Goal: Task Accomplishment & Management: Use online tool/utility

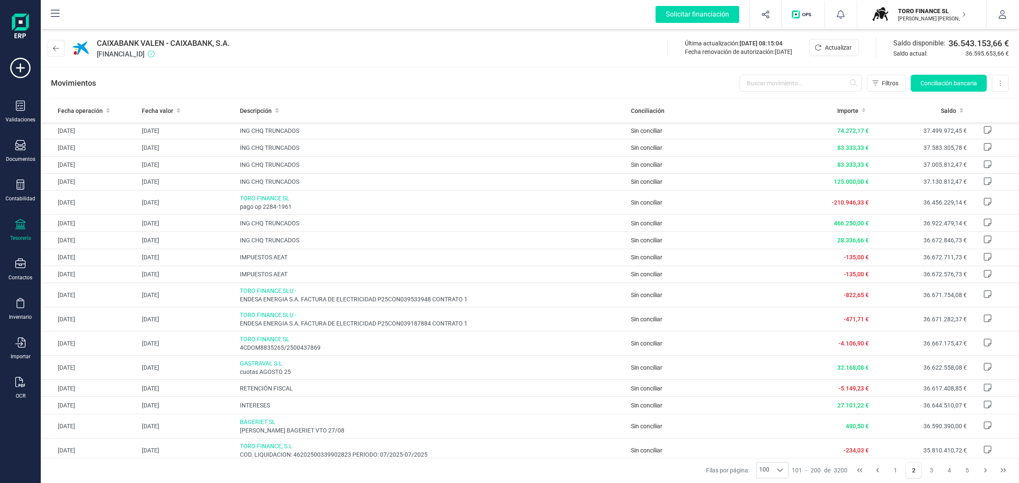
scroll to position [212, 0]
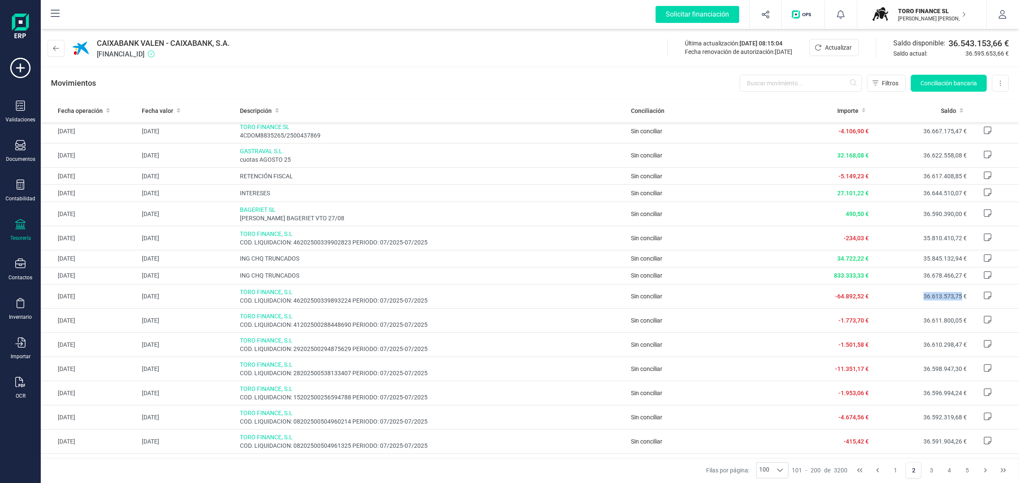
click at [889, 22] on div "button" at bounding box center [881, 14] width 20 height 19
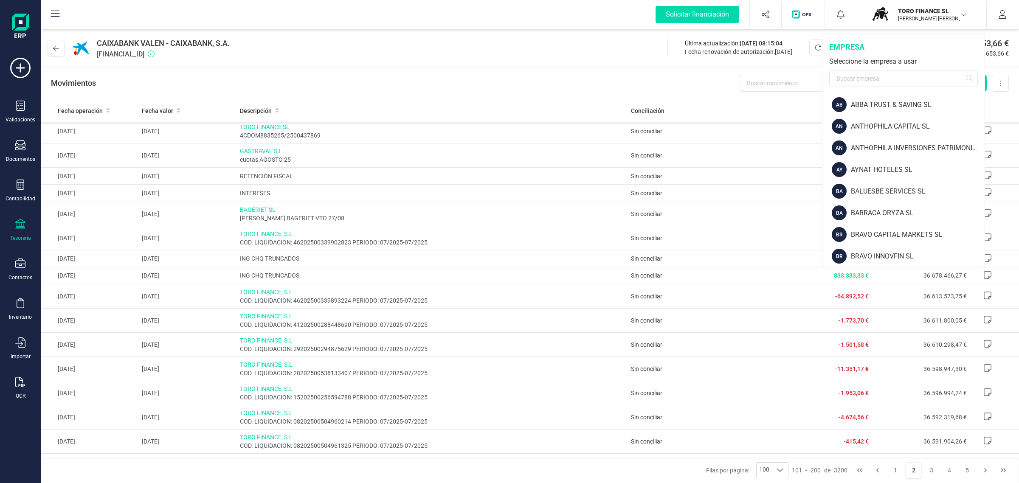
click at [861, 88] on div "empresa Seleccione la empresa a usar" at bounding box center [904, 63] width 162 height 59
click at [848, 84] on input "text" at bounding box center [904, 78] width 149 height 17
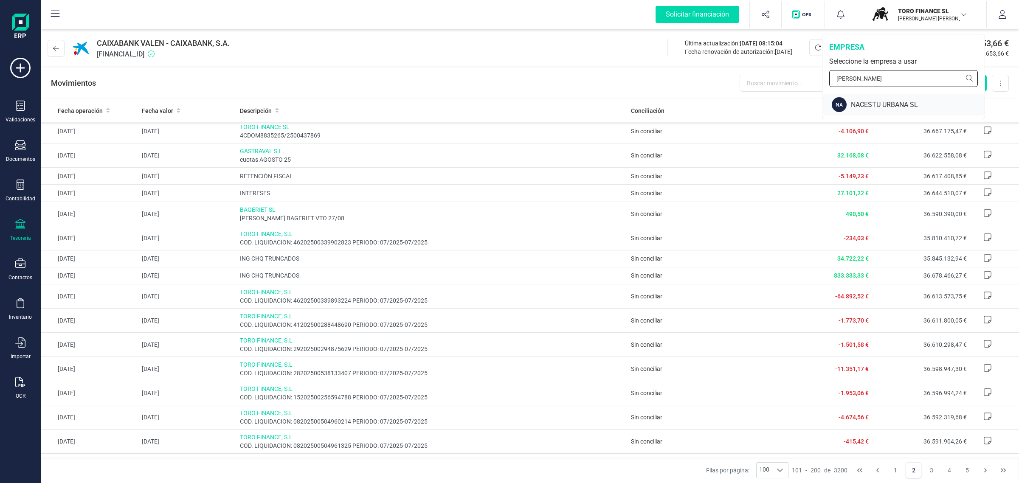
type input "[PERSON_NAME]"
click at [848, 98] on div "NA NACESTU URBANA SL" at bounding box center [904, 105] width 161 height 22
click at [846, 100] on div "NA" at bounding box center [839, 104] width 15 height 15
click at [870, 105] on div "NACESTU URBANA SL" at bounding box center [918, 105] width 134 height 10
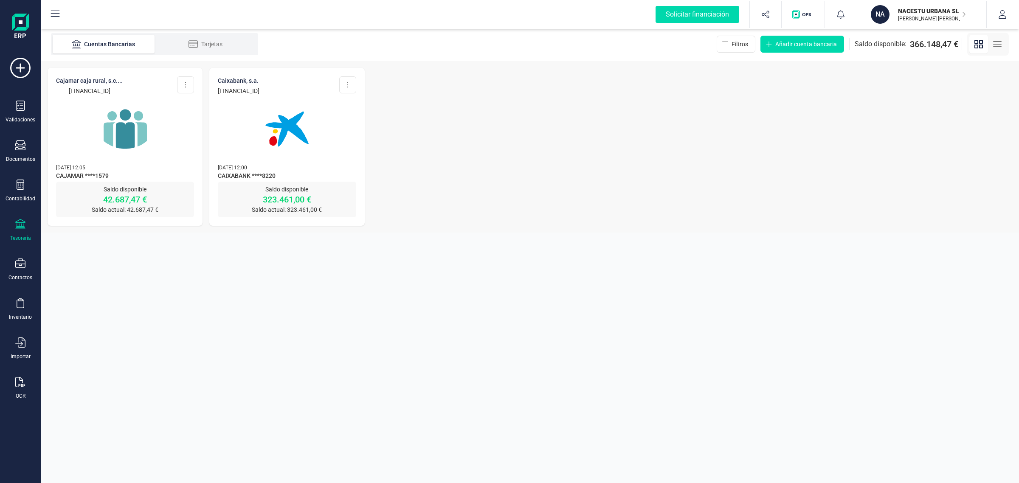
click at [18, 235] on div "Tesorería" at bounding box center [20, 238] width 21 height 7
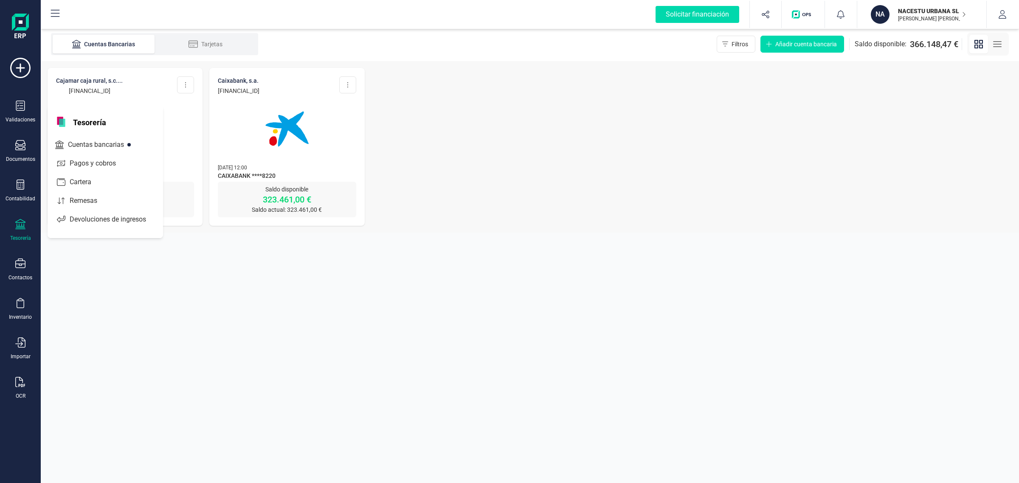
click at [262, 139] on img at bounding box center [286, 128] width 71 height 71
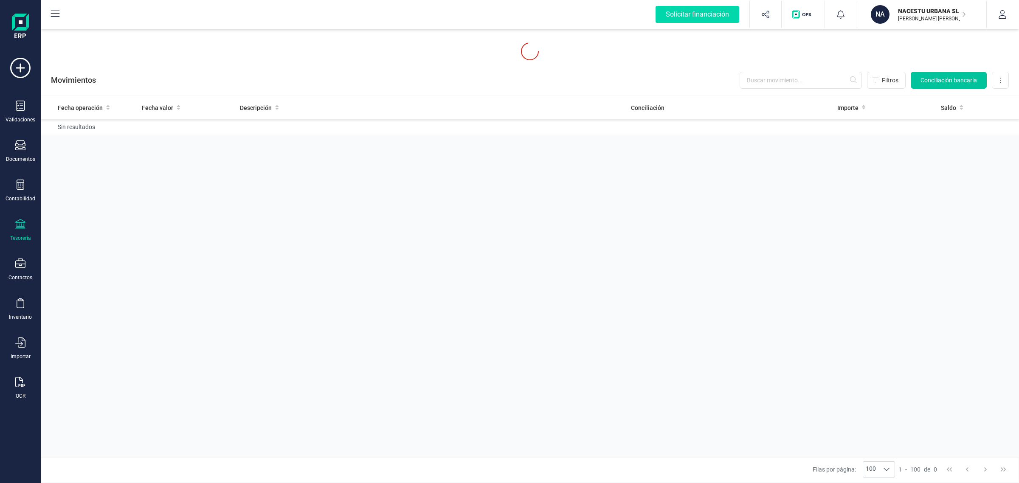
click at [952, 73] on button "Conciliación bancaria" at bounding box center [949, 80] width 76 height 17
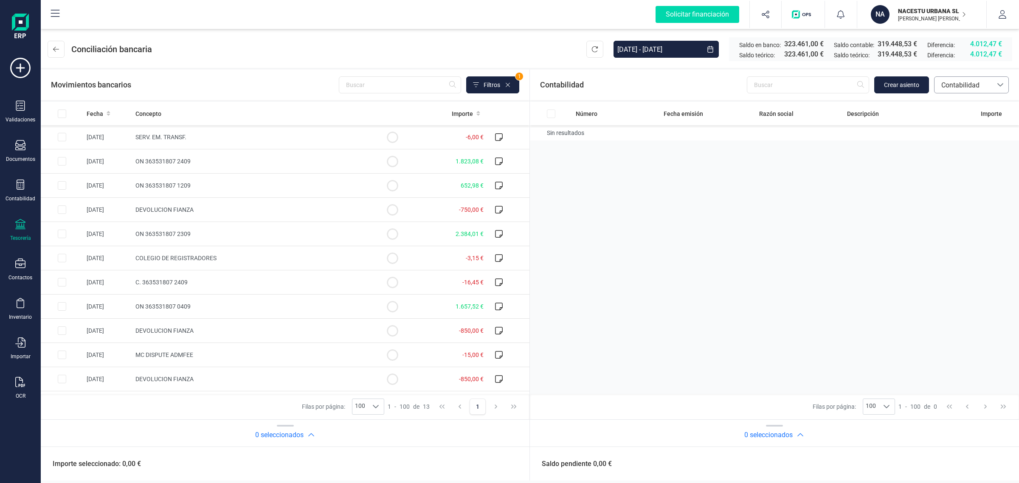
click at [986, 90] on span "Contabilidad" at bounding box center [964, 85] width 58 height 16
click at [949, 146] on span "Facturas" at bounding box center [954, 143] width 26 height 10
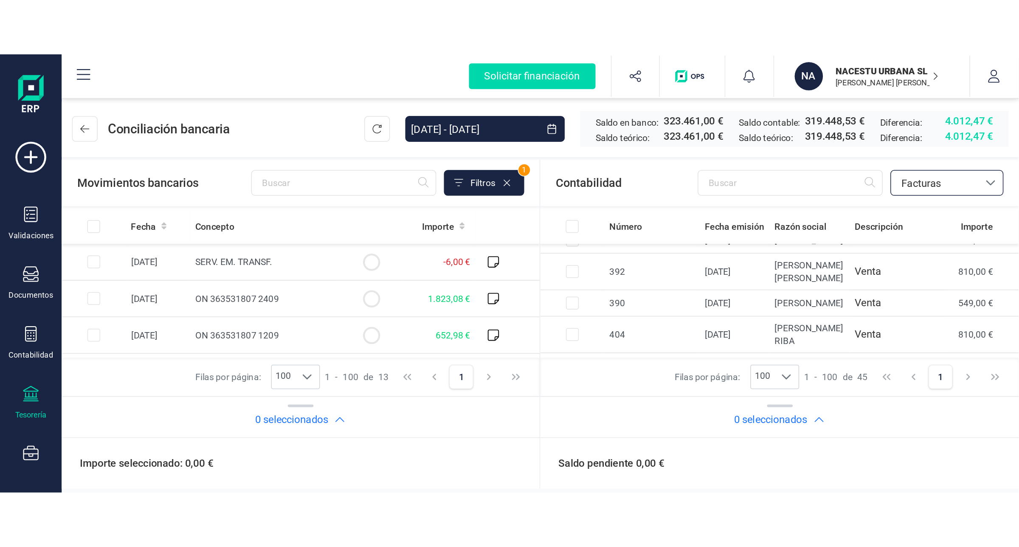
scroll to position [58, 0]
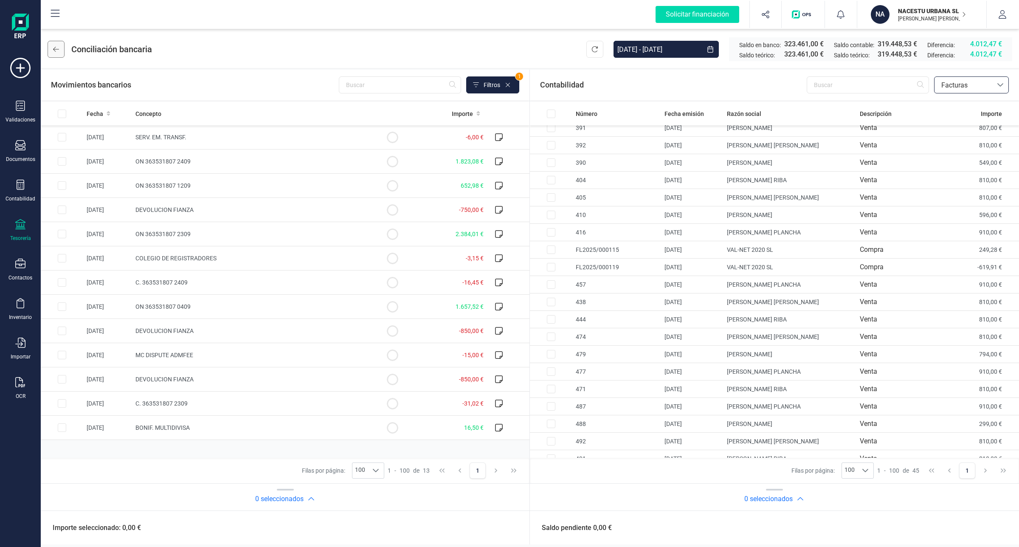
click at [50, 51] on button at bounding box center [56, 49] width 17 height 17
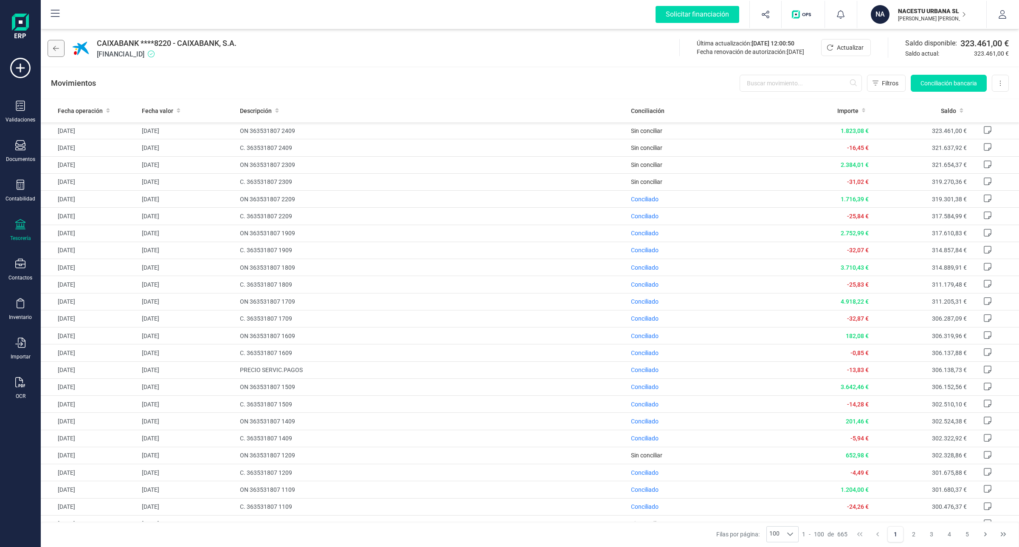
click at [60, 51] on button at bounding box center [56, 48] width 17 height 17
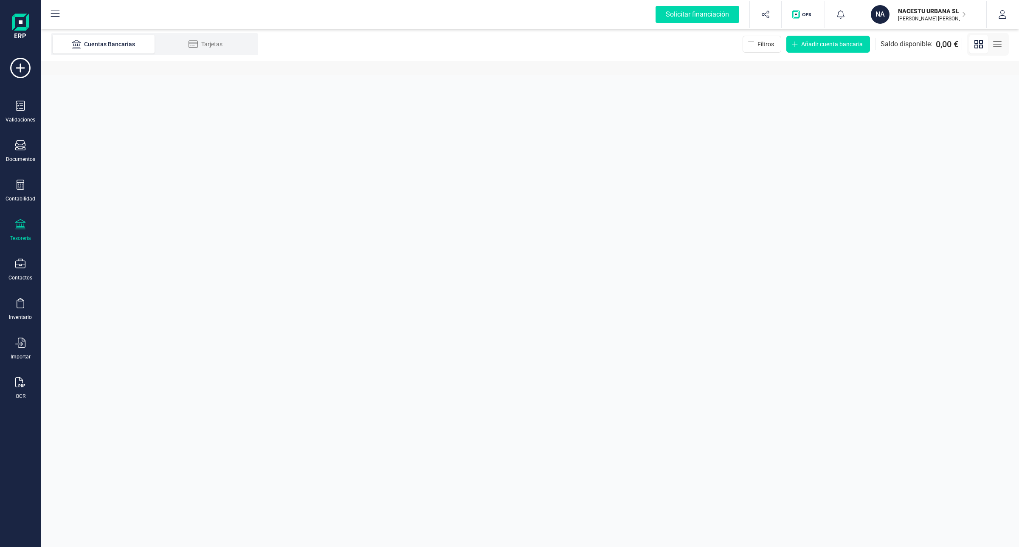
click at [22, 229] on div at bounding box center [20, 225] width 10 height 12
click at [96, 141] on span "Cuentas bancarias" at bounding box center [102, 145] width 75 height 10
click at [130, 36] on li "Cuentas Bancarias" at bounding box center [104, 44] width 102 height 19
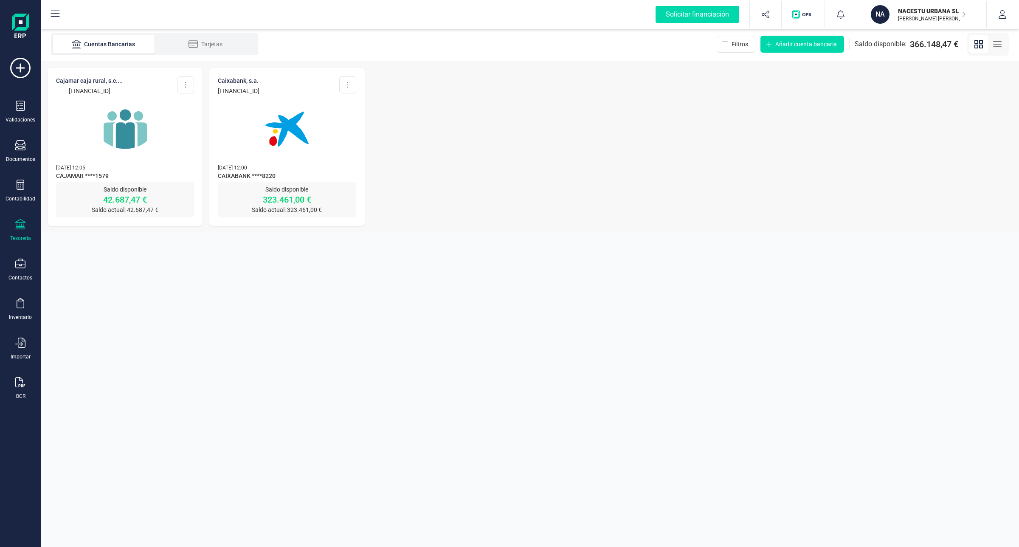
click at [274, 118] on img at bounding box center [286, 128] width 71 height 71
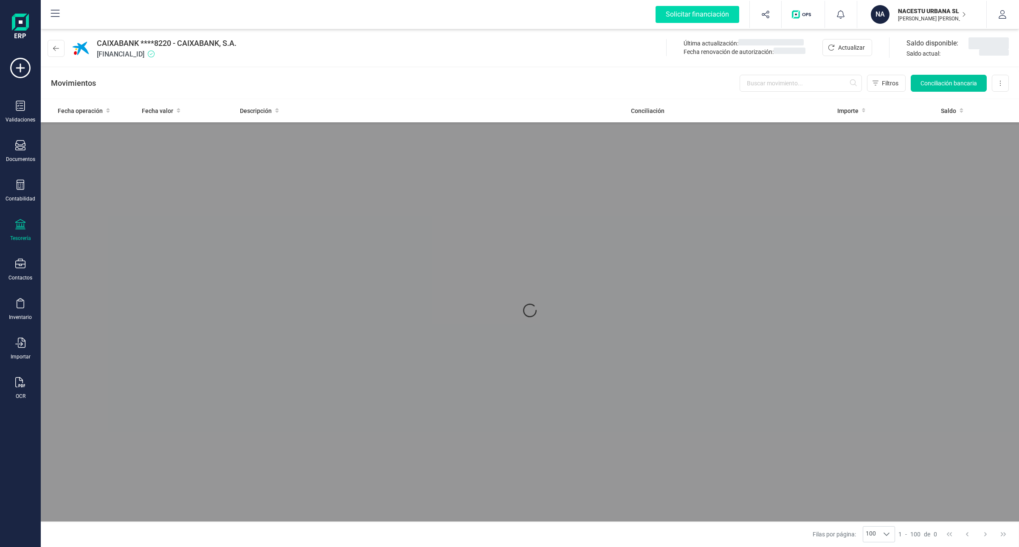
click at [934, 84] on span "Conciliación bancaria" at bounding box center [949, 83] width 56 height 8
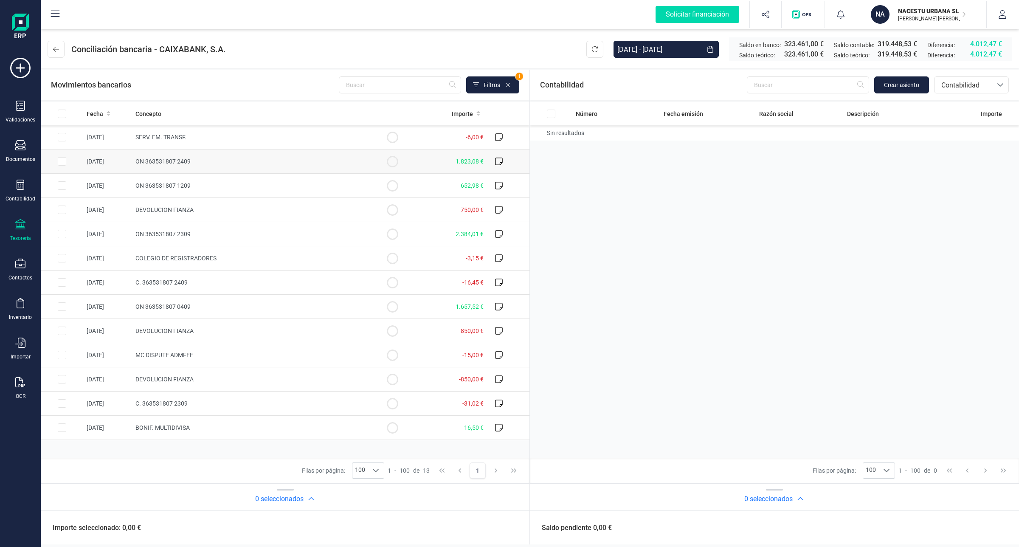
click at [60, 160] on input "Row Selected e951d552-4e72-48ce-93a0-2a78a91bd9ee" at bounding box center [62, 161] width 8 height 8
checkbox input "true"
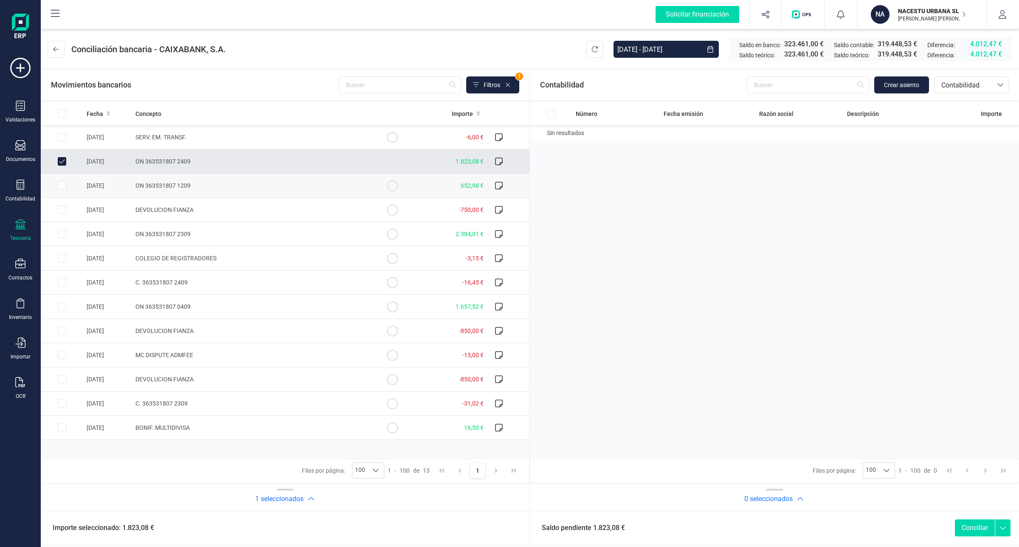
click at [59, 182] on input "Row Selected 17d679c0-5080-47ba-832c-3d33baf741a6" at bounding box center [62, 185] width 8 height 8
checkbox input "true"
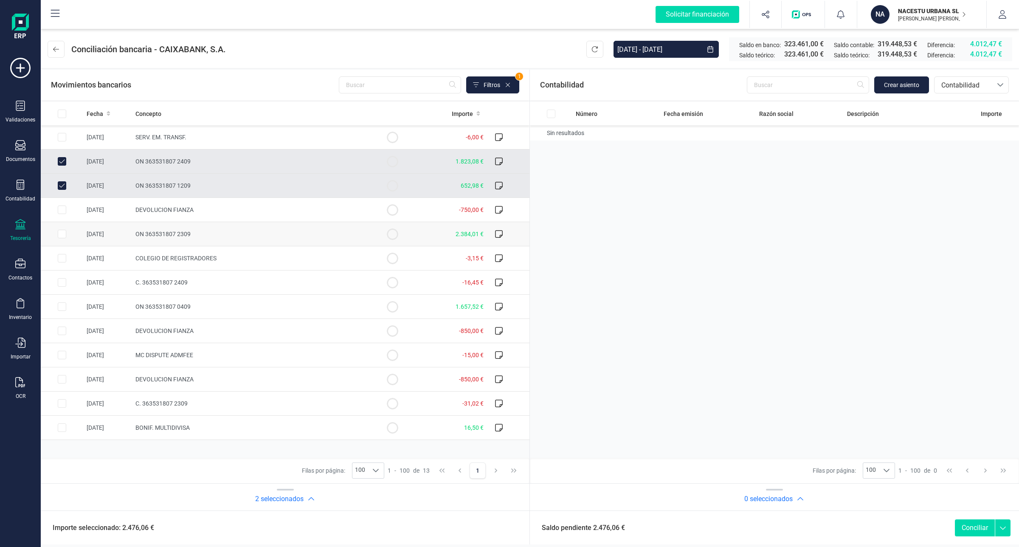
click at [62, 233] on input "Row Selected 0d51489f-5b30-4995-9089-77c09a8d7ddb" at bounding box center [62, 234] width 8 height 8
checkbox input "true"
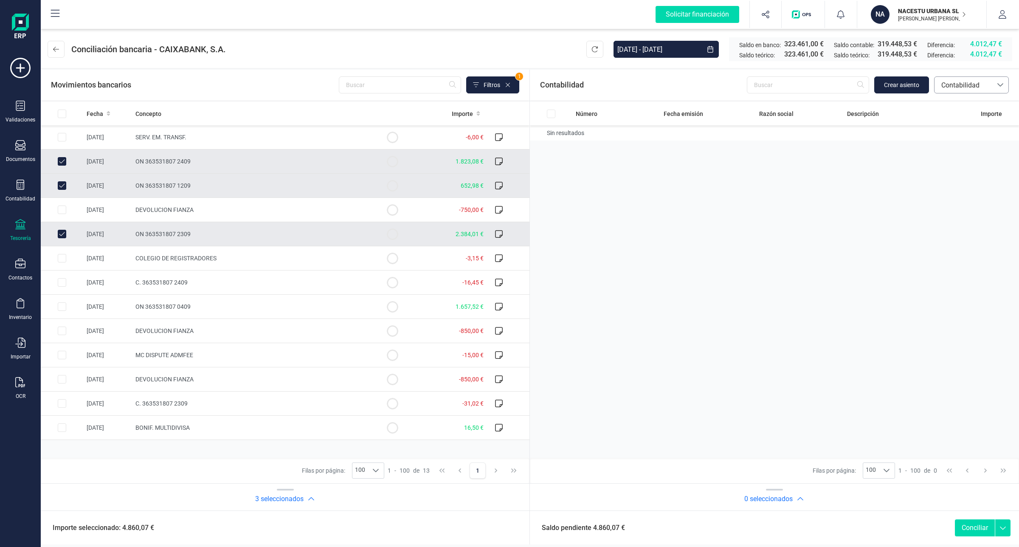
click at [963, 93] on div "bancos.conciliacion.modal.headerAccounting bancos.conciliacion.modal.headerAcco…" at bounding box center [972, 84] width 75 height 17
click at [770, 189] on div "Número Fecha emisión Razón social Descripción Importe Sin resultados" at bounding box center [774, 280] width 489 height 356
click at [954, 81] on span "Contabilidad" at bounding box center [963, 85] width 51 height 10
click at [949, 143] on span "Facturas" at bounding box center [954, 143] width 26 height 10
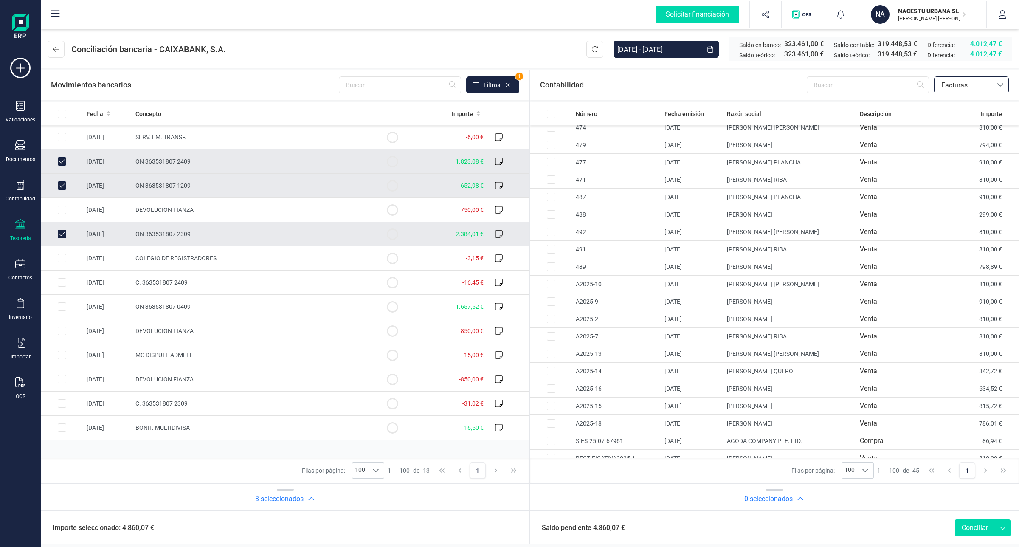
scroll to position [455, 0]
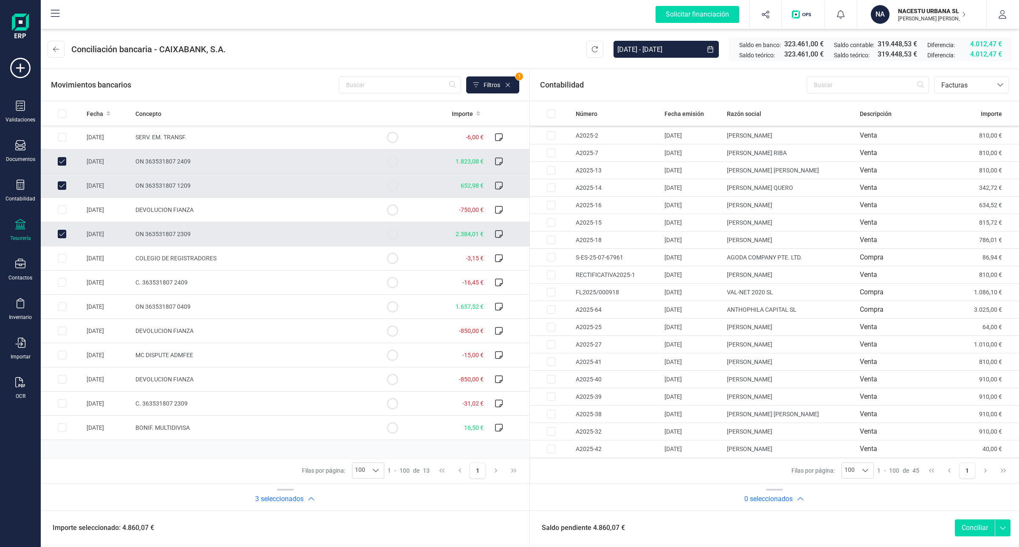
click at [62, 158] on input "Row Unselected e951d552-4e72-48ce-93a0-2a78a91bd9ee" at bounding box center [62, 161] width 8 height 8
checkbox input "false"
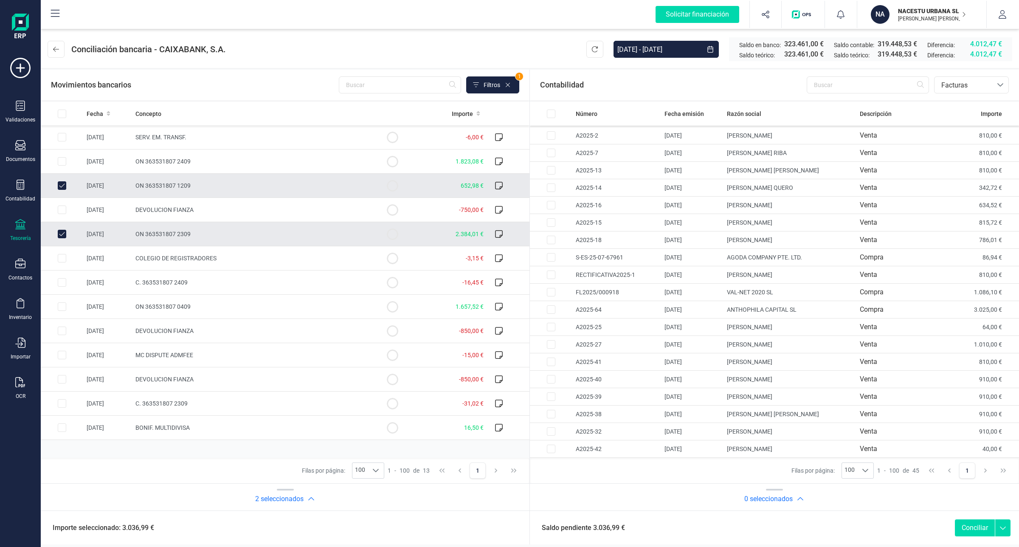
click at [58, 232] on input "Row Unselected 0d51489f-5b30-4995-9089-77c09a8d7ddb" at bounding box center [62, 234] width 8 height 8
checkbox input "false"
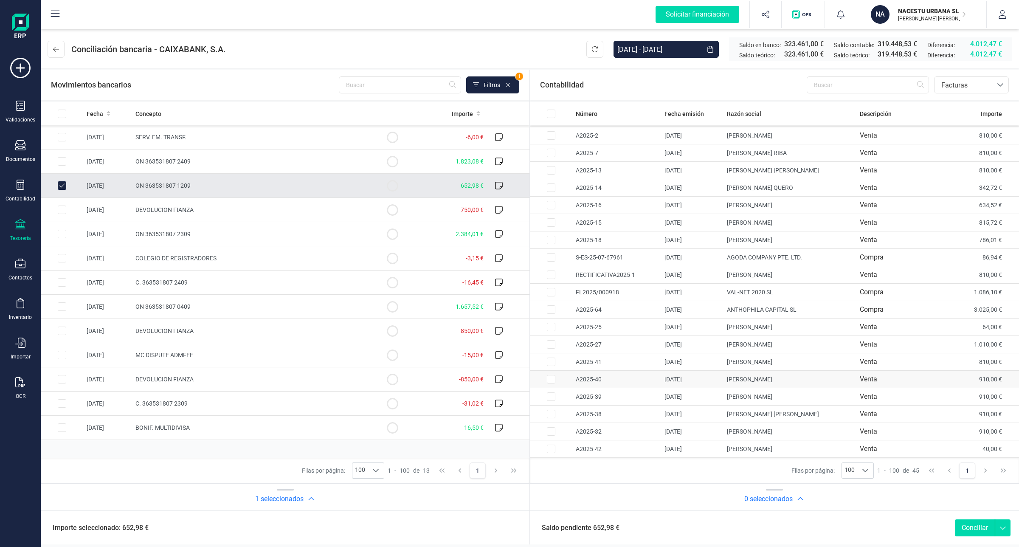
click at [552, 376] on input "Row Selected cd83a864-929c-4420-8a17-574efc655ff8" at bounding box center [551, 379] width 8 height 8
checkbox input "true"
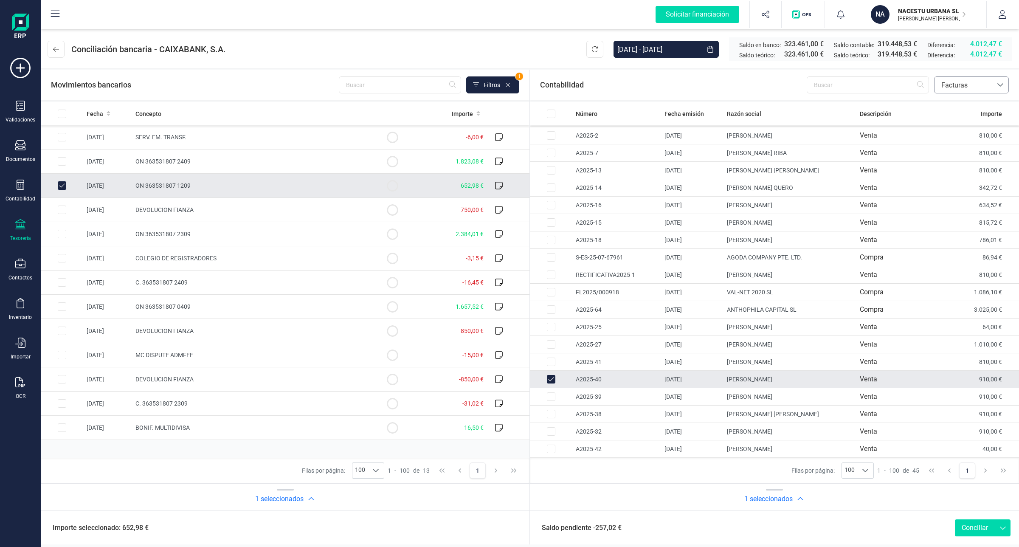
click at [949, 86] on span "Facturas" at bounding box center [963, 85] width 51 height 10
click at [952, 92] on span "Facturas" at bounding box center [964, 85] width 58 height 16
click at [548, 358] on input "Row Selected 0052d944-44bc-4211-bb66-3518f992a672" at bounding box center [551, 362] width 8 height 8
checkbox input "true"
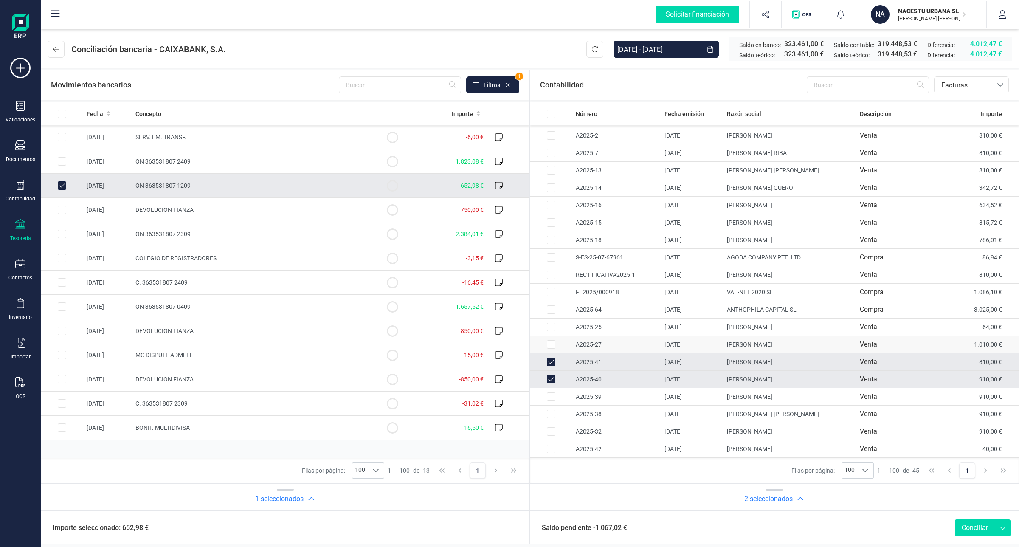
click at [550, 343] on input "Row Selected f4259c2b-26a7-4899-b330-67e312405f5d" at bounding box center [551, 344] width 8 height 8
checkbox input "true"
click at [549, 329] on input "Row Selected 67c2cde6-db75-428d-8f83-609d94740014" at bounding box center [551, 327] width 8 height 8
checkbox input "true"
